Goal: Transaction & Acquisition: Purchase product/service

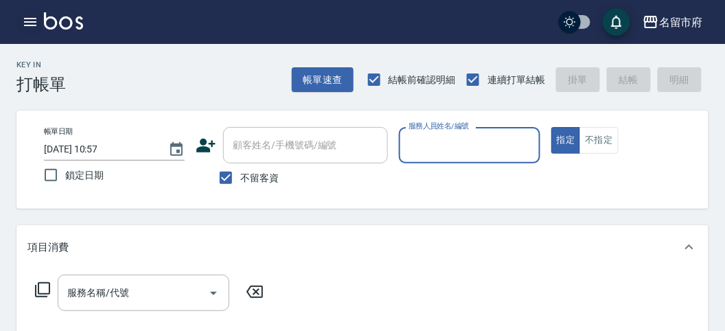
click at [34, 24] on icon "button" at bounding box center [30, 22] width 16 height 16
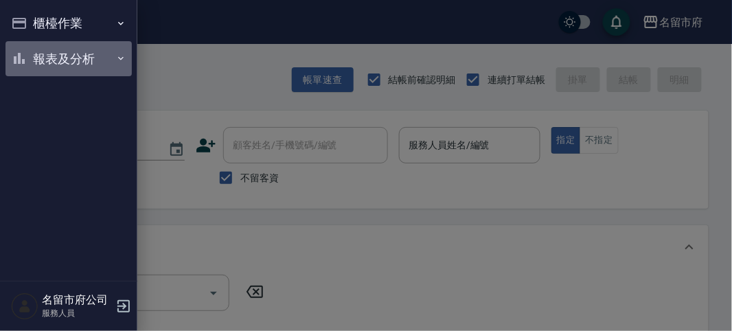
drag, startPoint x: 57, startPoint y: 43, endPoint x: 62, endPoint y: 89, distance: 47.0
click at [57, 43] on button "報表及分析" at bounding box center [68, 59] width 126 height 36
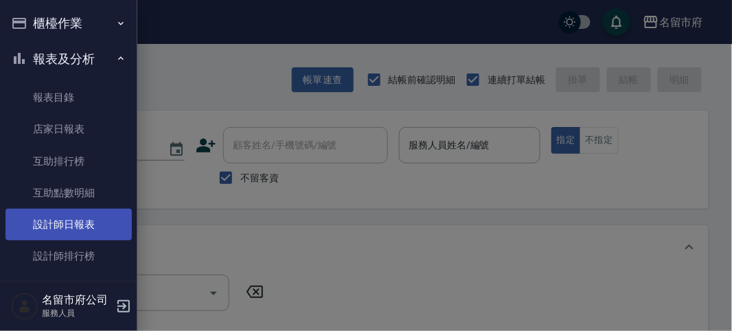
click at [82, 225] on link "設計師日報表" at bounding box center [68, 225] width 126 height 32
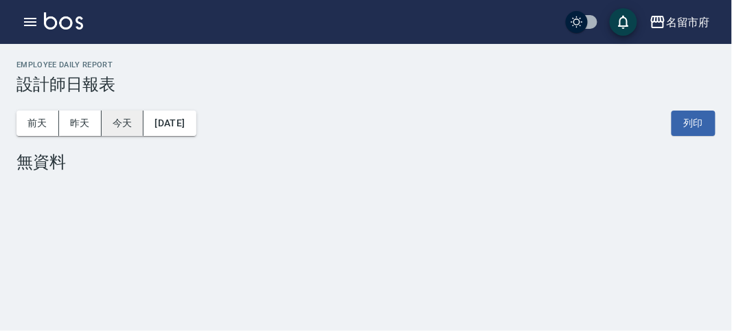
click at [135, 122] on button "今天" at bounding box center [123, 123] width 43 height 25
click at [25, 26] on icon "button" at bounding box center [30, 22] width 16 height 16
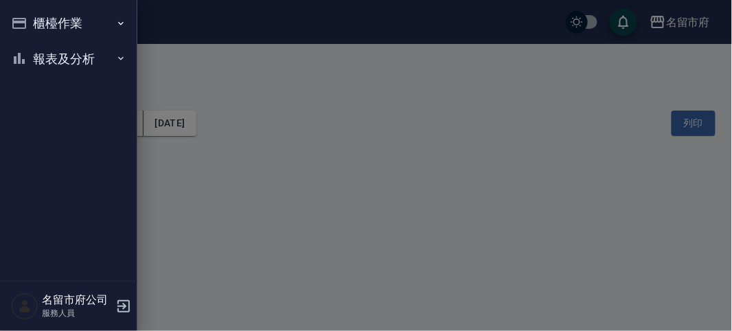
click at [25, 26] on icon "button" at bounding box center [19, 23] width 14 height 11
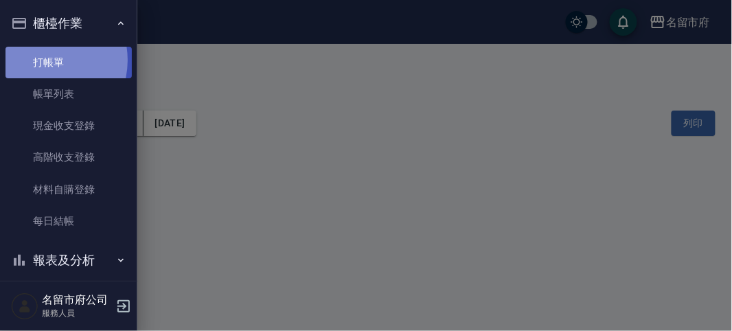
click at [45, 60] on link "打帳單" at bounding box center [68, 63] width 126 height 32
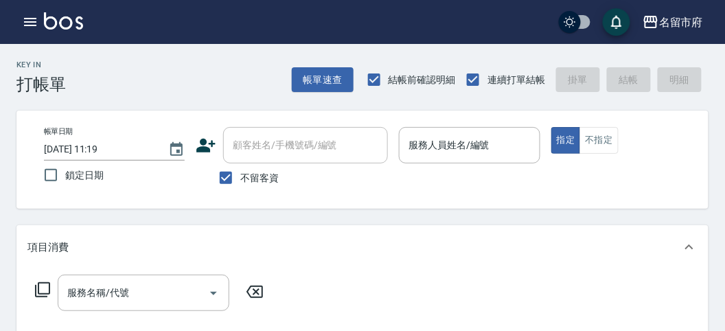
click at [186, 80] on div "Key In 打帳單 帳單速查 結帳前確認明細 連續打單結帳 掛單 結帳 明細" at bounding box center [354, 69] width 709 height 50
click at [130, 82] on div "Key In 打帳單 帳單速查 結帳前確認明細 連續打單結帳 掛單 結帳 明細" at bounding box center [354, 69] width 709 height 50
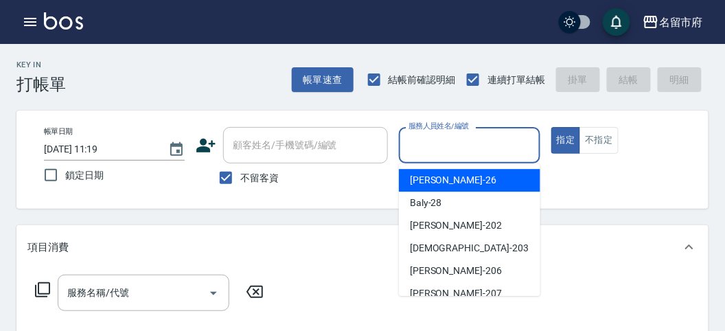
click at [484, 143] on input "服務人員姓名/編號" at bounding box center [469, 145] width 128 height 24
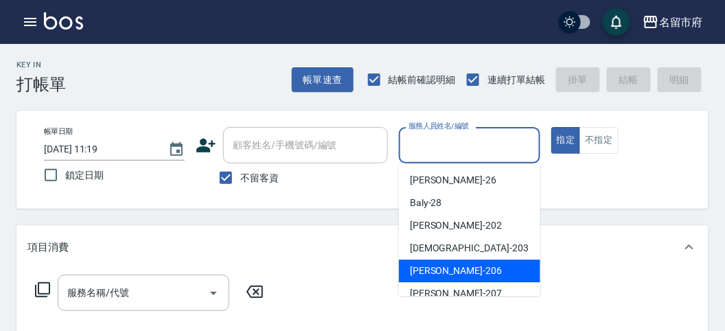
scroll to position [76, 0]
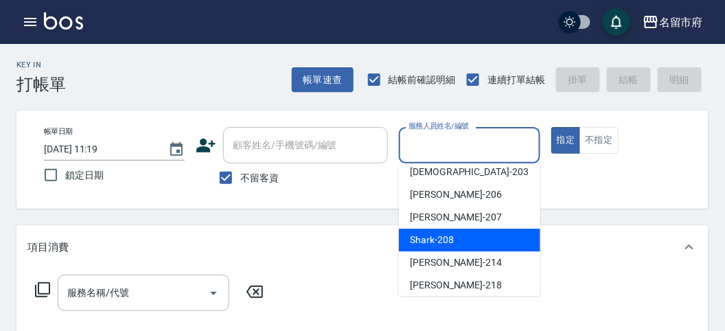
click at [450, 239] on span "Shark -208" at bounding box center [432, 240] width 44 height 14
type input "Shark-208"
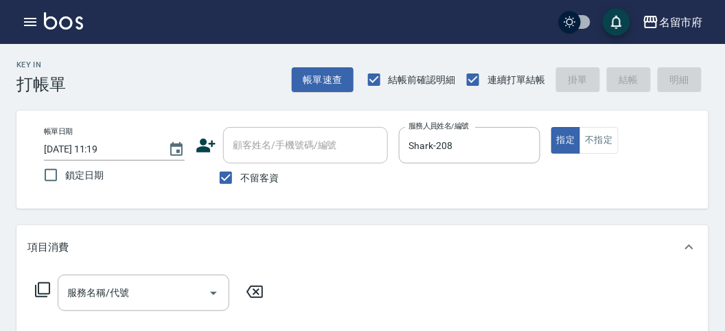
click at [43, 289] on icon at bounding box center [42, 290] width 16 height 16
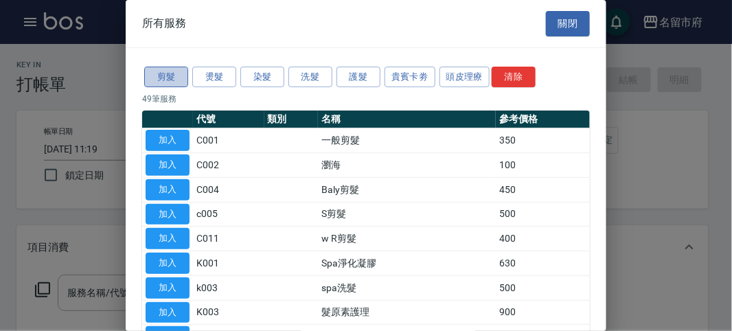
drag, startPoint x: 168, startPoint y: 80, endPoint x: 166, endPoint y: 87, distance: 7.4
click at [168, 80] on button "剪髮" at bounding box center [166, 77] width 44 height 21
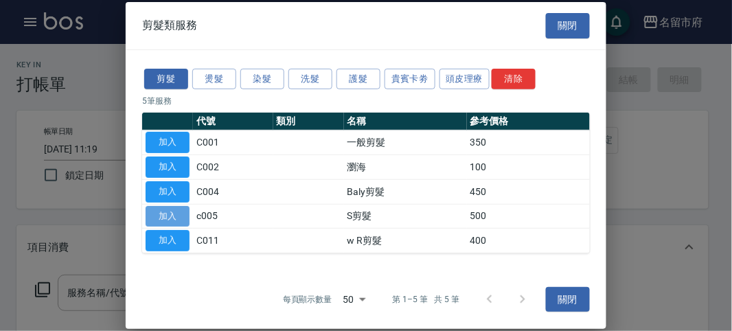
click at [167, 216] on button "加入" at bounding box center [168, 215] width 44 height 21
type input "S剪髮(c005)"
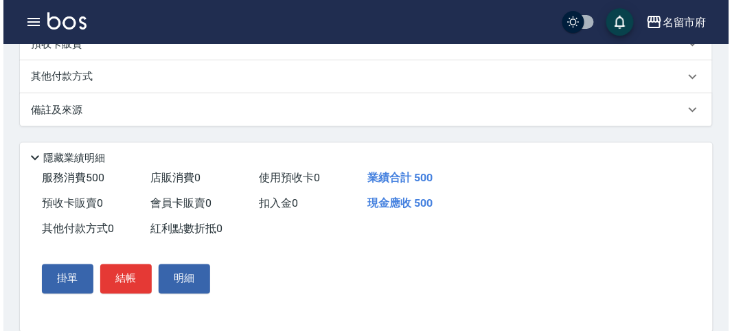
scroll to position [402, 0]
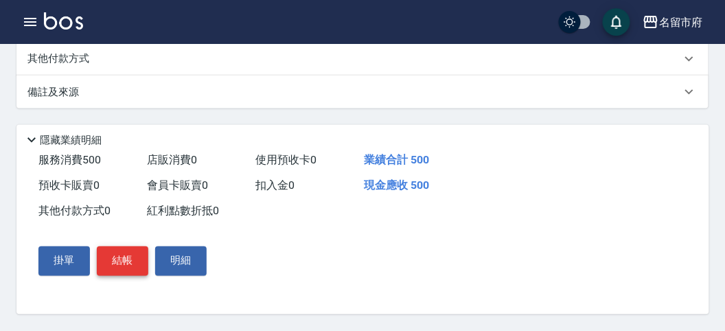
click at [106, 255] on button "結帳" at bounding box center [123, 261] width 52 height 29
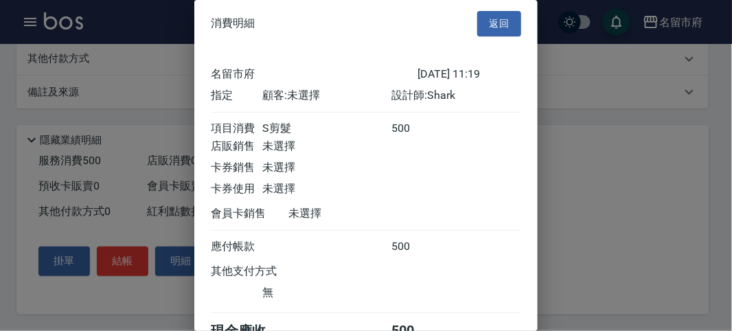
scroll to position [76, 0]
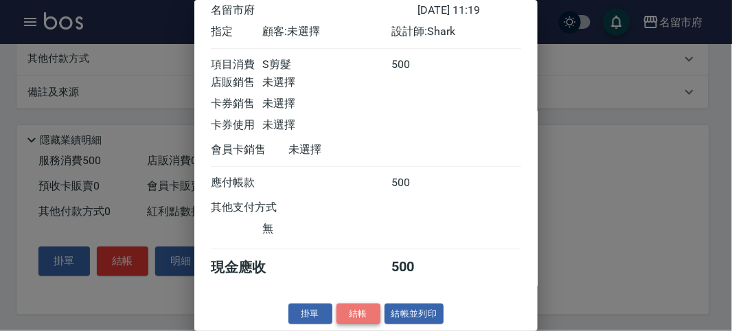
click at [348, 309] on button "結帳" at bounding box center [359, 314] width 44 height 21
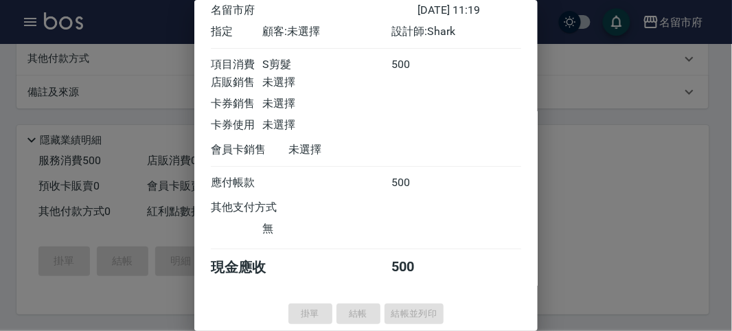
type input "[DATE] 11:51"
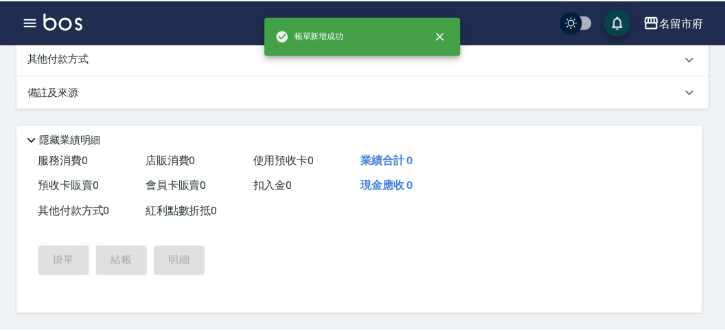
scroll to position [0, 0]
